Goal: Information Seeking & Learning: Learn about a topic

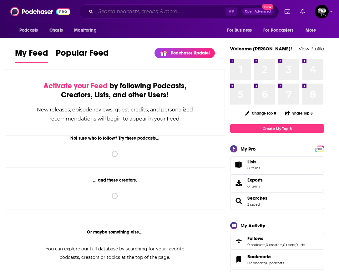
click at [141, 11] on input "Search podcasts, credits, & more..." at bounding box center [161, 12] width 130 height 10
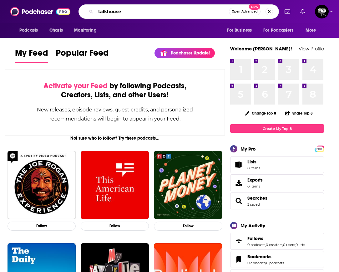
type input "talkhouse"
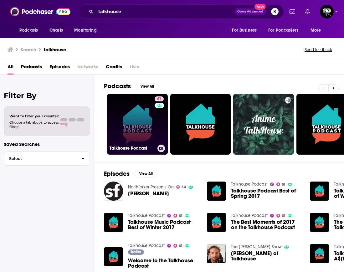
click at [152, 119] on link "61 Talkhouse Podcast" at bounding box center [137, 124] width 61 height 61
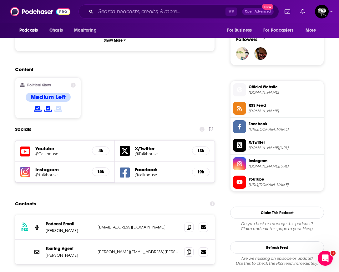
scroll to position [458, 0]
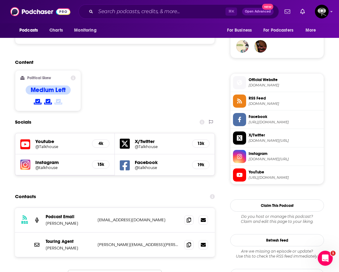
click at [104, 162] on h5 "15k" at bounding box center [100, 164] width 7 height 5
click at [40, 165] on h5 "@talkhouse" at bounding box center [61, 167] width 52 height 5
